Goal: Task Accomplishment & Management: Manage account settings

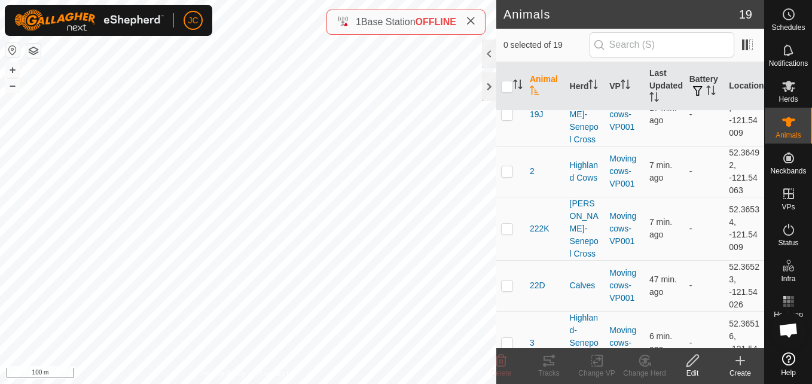
scroll to position [243, 0]
click at [726, 197] on td "52.36534, -121.54009" at bounding box center [744, 228] width 40 height 63
drag, startPoint x: 726, startPoint y: 187, endPoint x: 712, endPoint y: 182, distance: 14.8
click at [712, 197] on td "-" at bounding box center [705, 228] width 40 height 63
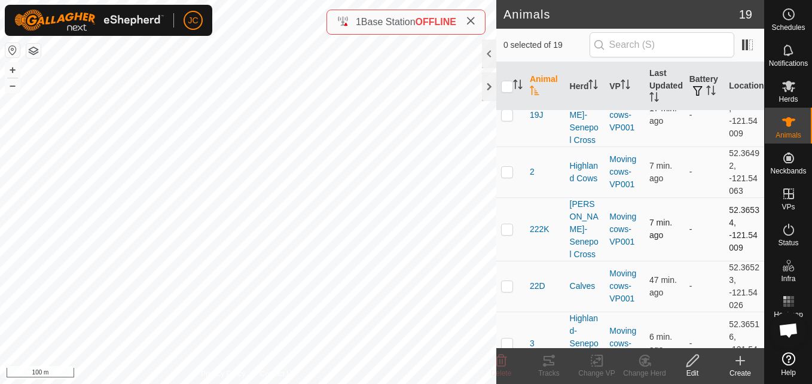
click at [727, 197] on td "52.36534, -121.54009" at bounding box center [744, 228] width 40 height 63
copy td "52.36534"
drag, startPoint x: 713, startPoint y: 202, endPoint x: 731, endPoint y: 212, distance: 20.9
click at [731, 212] on tr "222K [PERSON_NAME]-Senepol Cross Moving cows-VP001 7 min. ago - 52.36534, -121.…" at bounding box center [630, 228] width 268 height 63
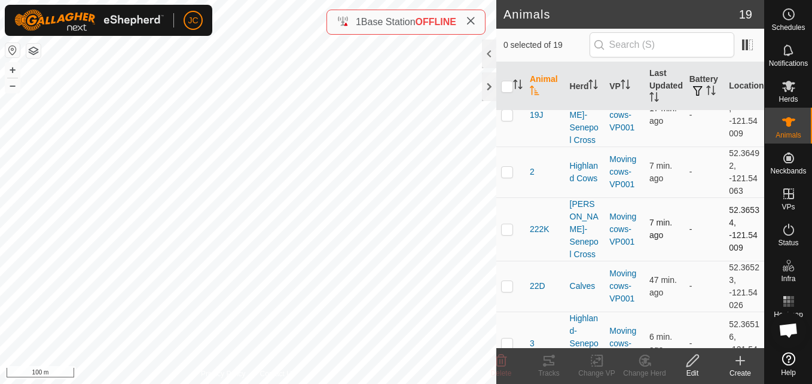
click at [740, 217] on td "52.36534, -121.54009" at bounding box center [744, 228] width 40 height 63
drag, startPoint x: 740, startPoint y: 217, endPoint x: 721, endPoint y: 206, distance: 22.3
click at [724, 206] on td "52.36534, -121.54009" at bounding box center [744, 228] width 40 height 63
copy td "-121.54009"
drag, startPoint x: 721, startPoint y: 177, endPoint x: 734, endPoint y: 217, distance: 41.6
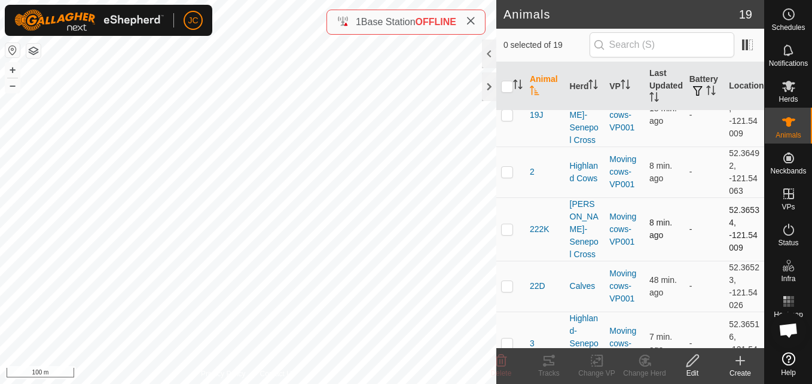
click at [734, 217] on td "52.36534, -121.54009" at bounding box center [744, 228] width 40 height 63
copy td "52.36534, -121.54009"
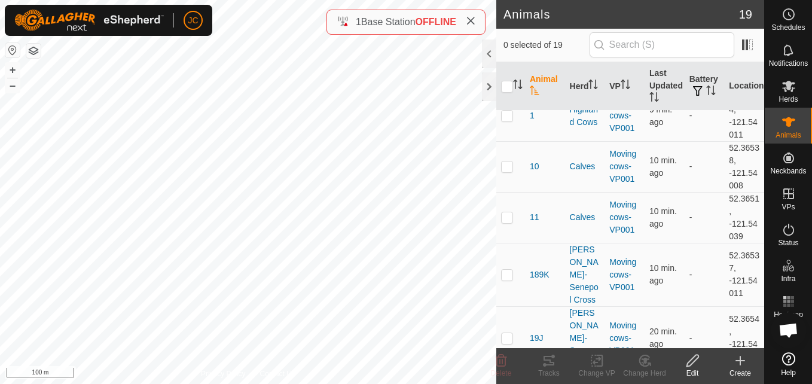
scroll to position [0, 0]
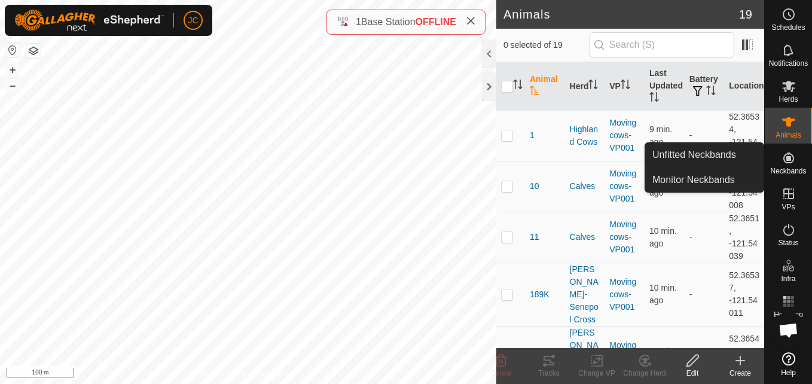
click at [771, 170] on span "Neckbands" at bounding box center [788, 170] width 36 height 7
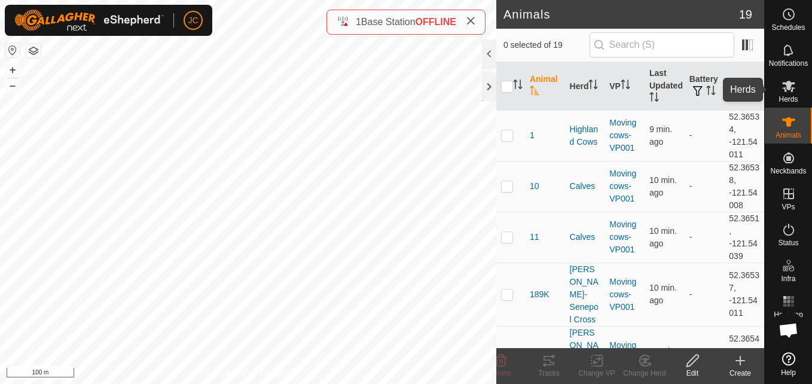
click at [789, 86] on icon at bounding box center [788, 86] width 13 height 11
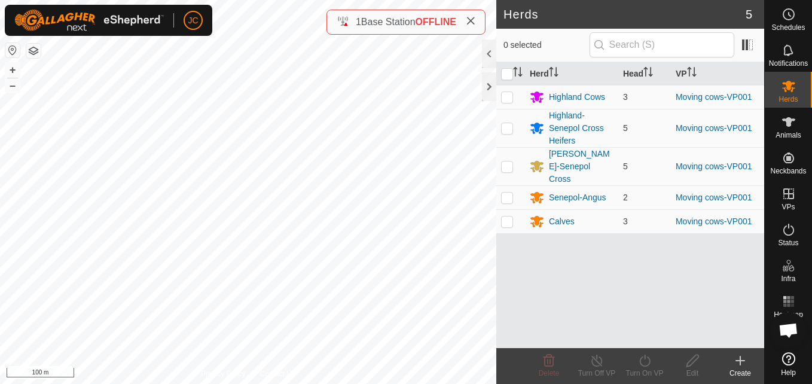
click at [789, 86] on icon at bounding box center [788, 86] width 13 height 11
click at [787, 136] on span "Animals" at bounding box center [789, 135] width 26 height 7
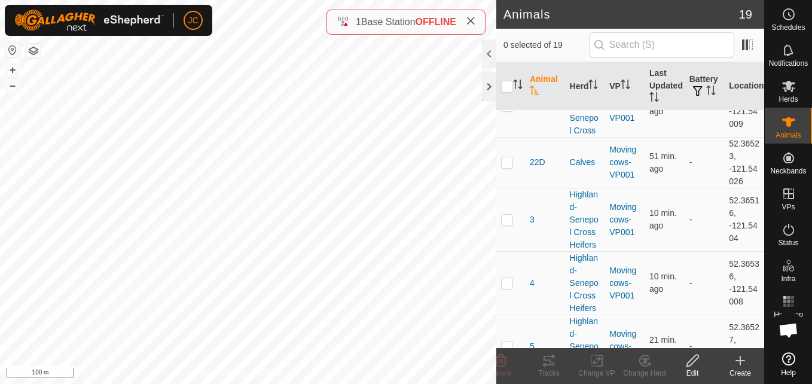
scroll to position [367, 0]
click at [729, 187] on td "52.36516, -121.5404" at bounding box center [744, 218] width 40 height 63
click at [728, 187] on td "52.36516, -121.5404" at bounding box center [744, 218] width 40 height 63
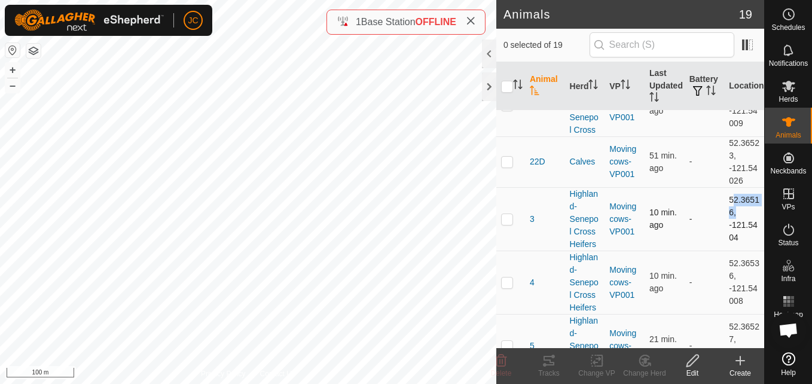
copy td "52.36516"
drag, startPoint x: 721, startPoint y: 189, endPoint x: 731, endPoint y: 200, distance: 14.8
click at [731, 200] on td "52.36516, -121.5404" at bounding box center [744, 218] width 40 height 63
copy td "-121.5404"
drag, startPoint x: 721, startPoint y: 161, endPoint x: 747, endPoint y: 199, distance: 45.6
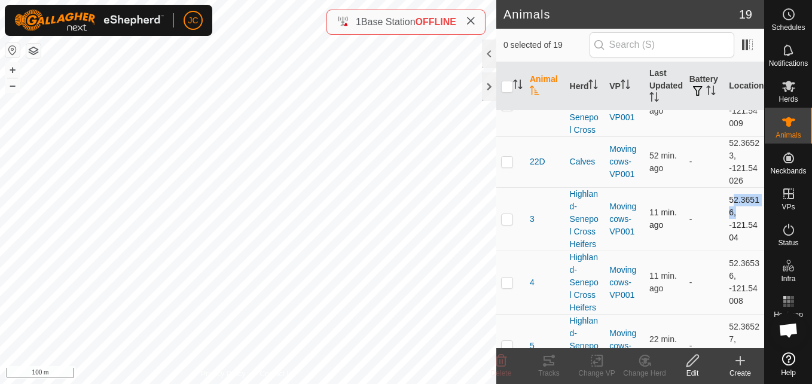
click at [747, 199] on td "52.36516, -121.5404" at bounding box center [744, 218] width 40 height 63
copy td "52.36516, -121.5404"
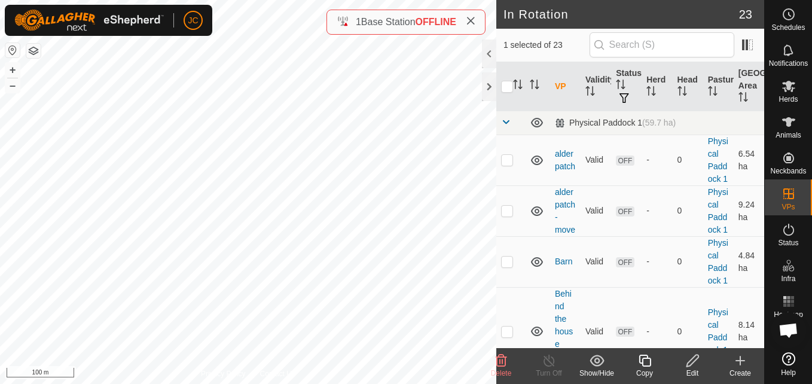
checkbox input "false"
checkbox input "true"
checkbox input "false"
click at [793, 139] on span "Animals" at bounding box center [789, 135] width 26 height 7
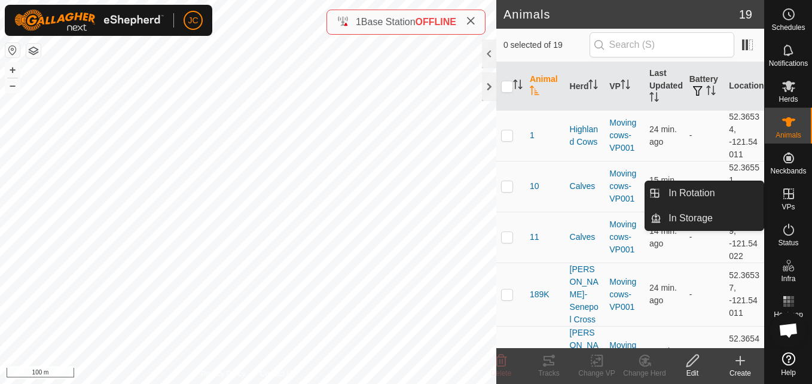
click at [787, 214] on div "VPs" at bounding box center [788, 197] width 47 height 36
click at [742, 192] on link "In Rotation" at bounding box center [712, 193] width 102 height 24
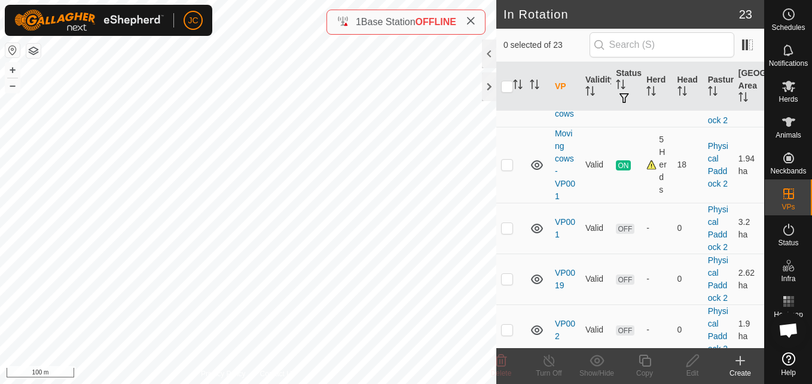
scroll to position [919, 0]
click at [510, 56] on p-checkbox at bounding box center [507, 51] width 12 height 10
checkbox input "true"
click at [510, 106] on p-tablecheckbox at bounding box center [507, 102] width 12 height 10
checkbox input "true"
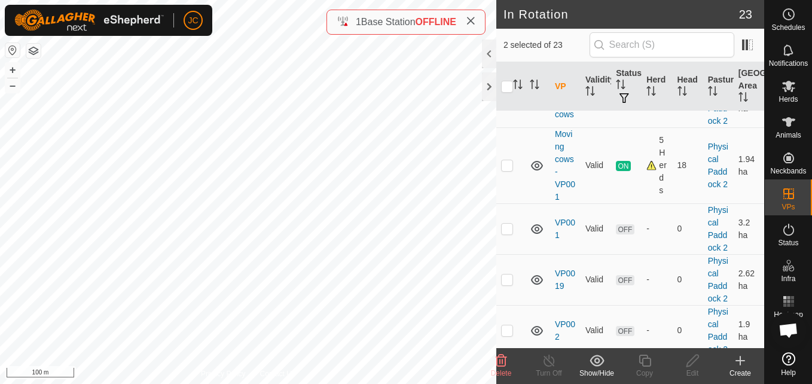
click at [502, 368] on div "Delete" at bounding box center [501, 373] width 48 height 11
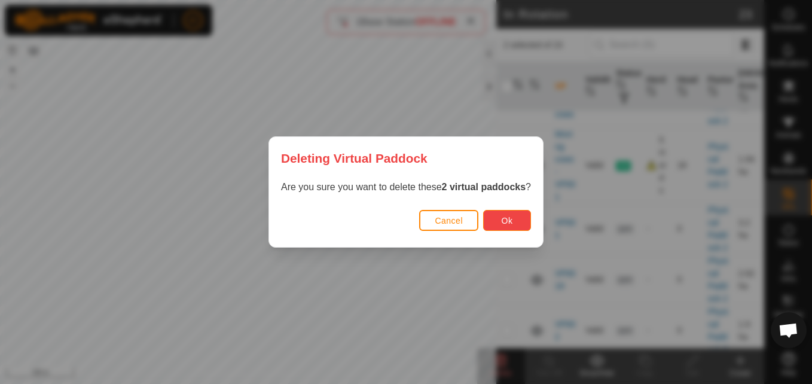
click at [504, 216] on span "Ok" at bounding box center [507, 221] width 11 height 10
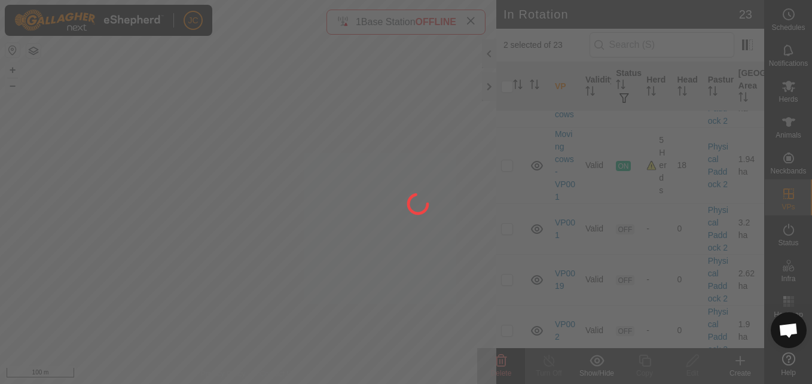
checkbox input "false"
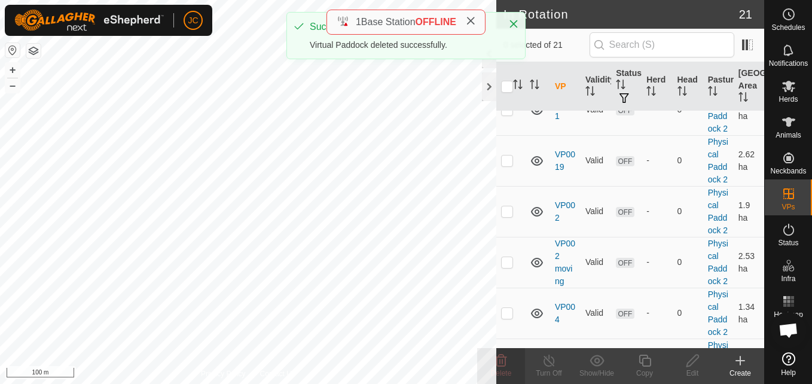
scroll to position [936, 0]
click at [507, 51] on p-checkbox at bounding box center [507, 46] width 12 height 10
checkbox input "true"
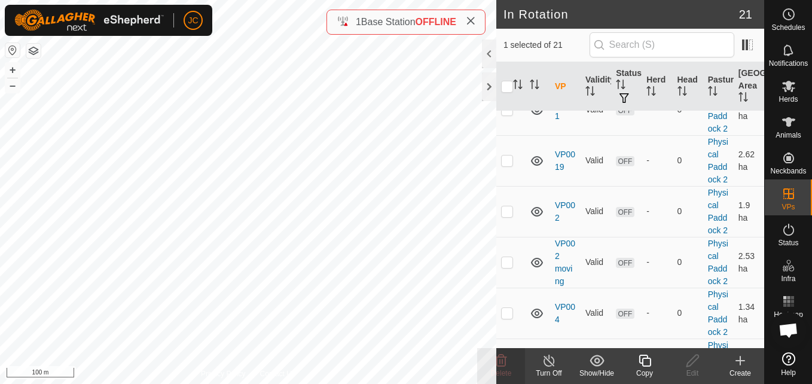
click at [646, 370] on div "Copy" at bounding box center [645, 373] width 48 height 11
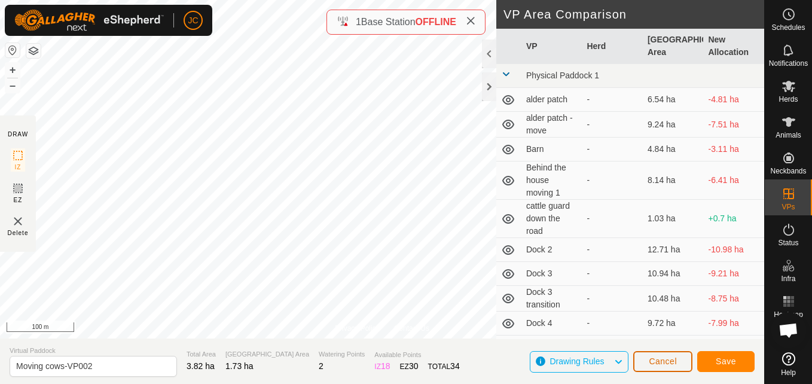
click at [656, 363] on span "Cancel" at bounding box center [663, 361] width 28 height 10
